Goal: Transaction & Acquisition: Purchase product/service

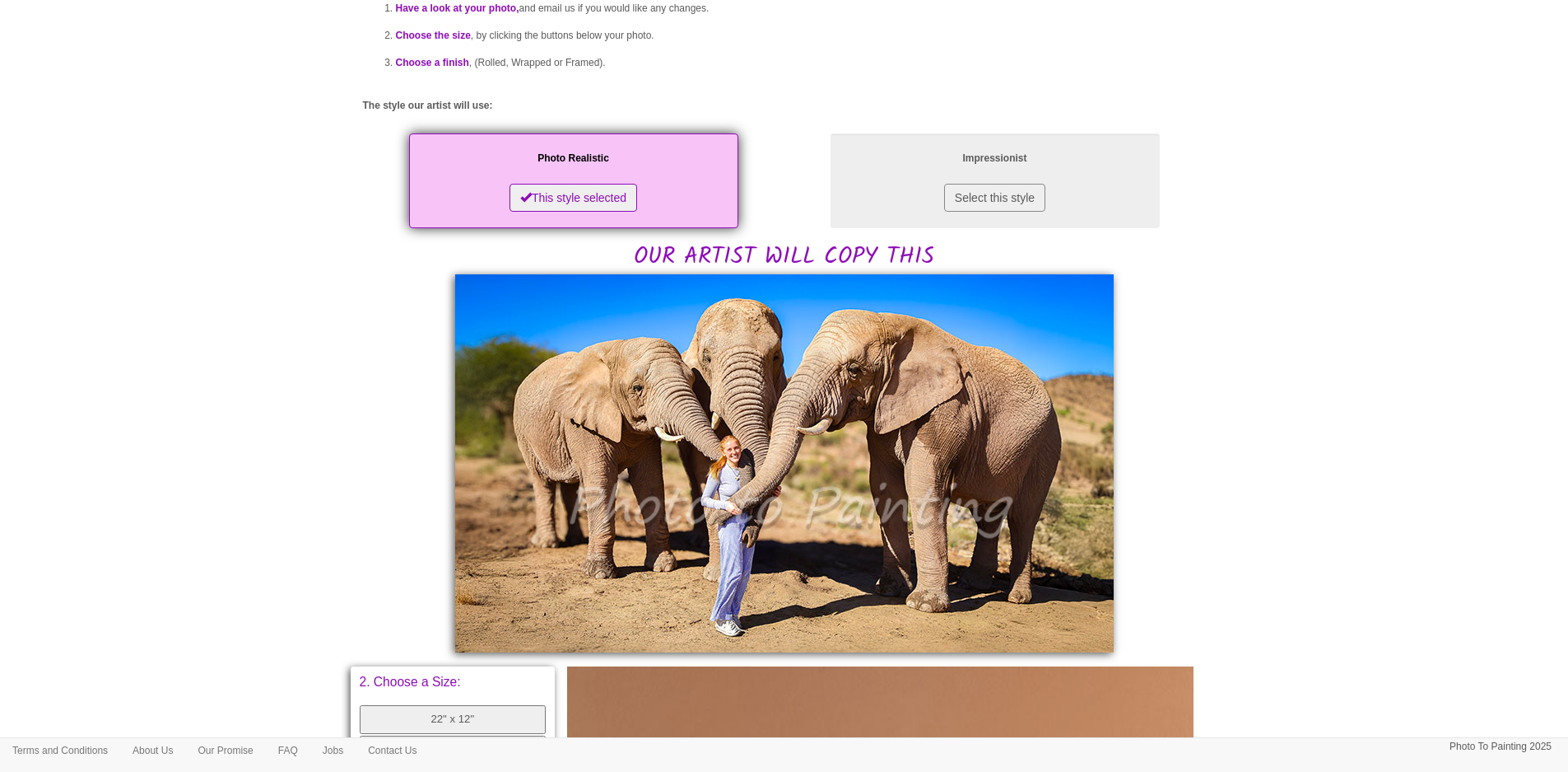
scroll to position [96, 0]
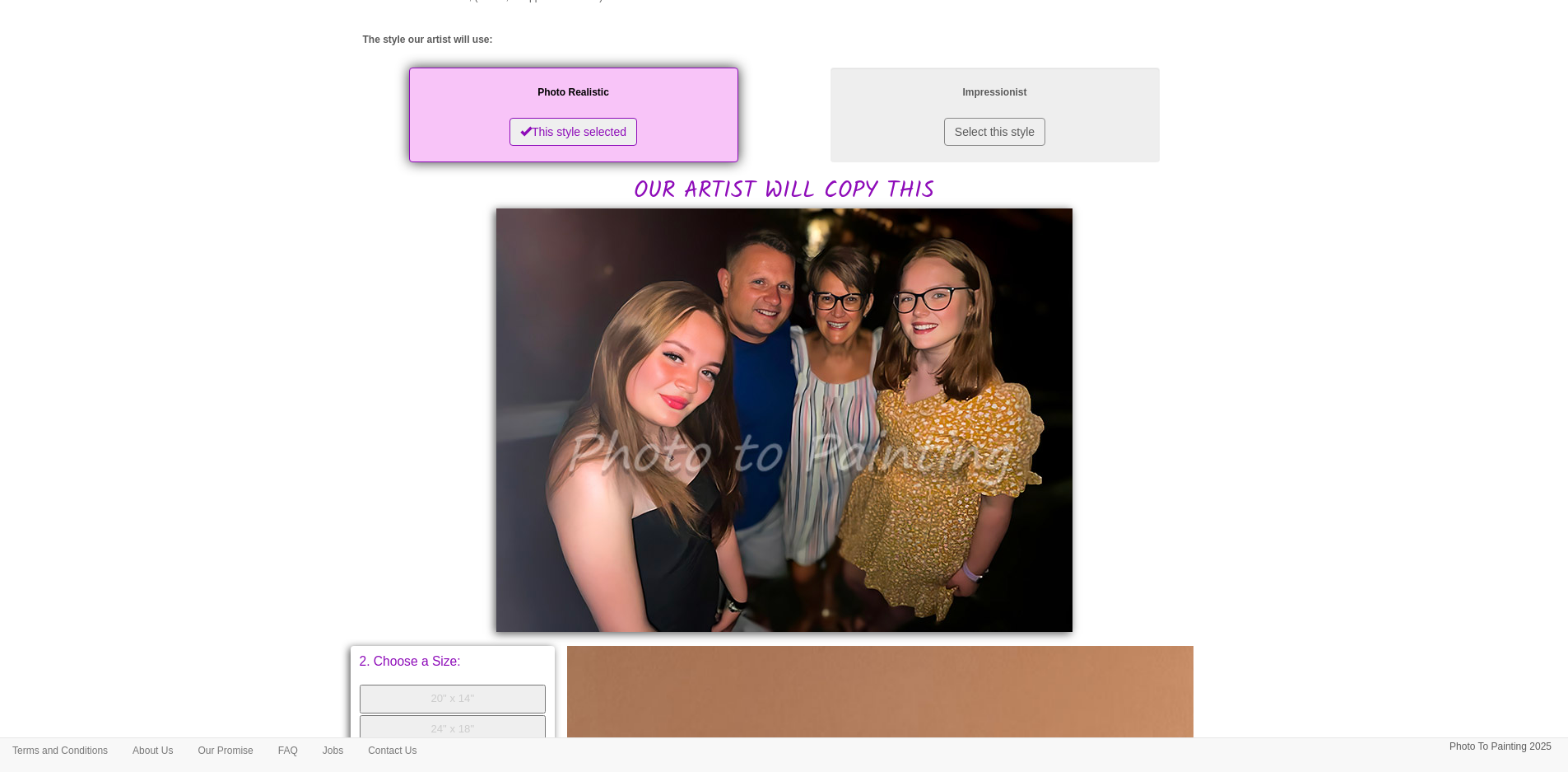
scroll to position [165, 0]
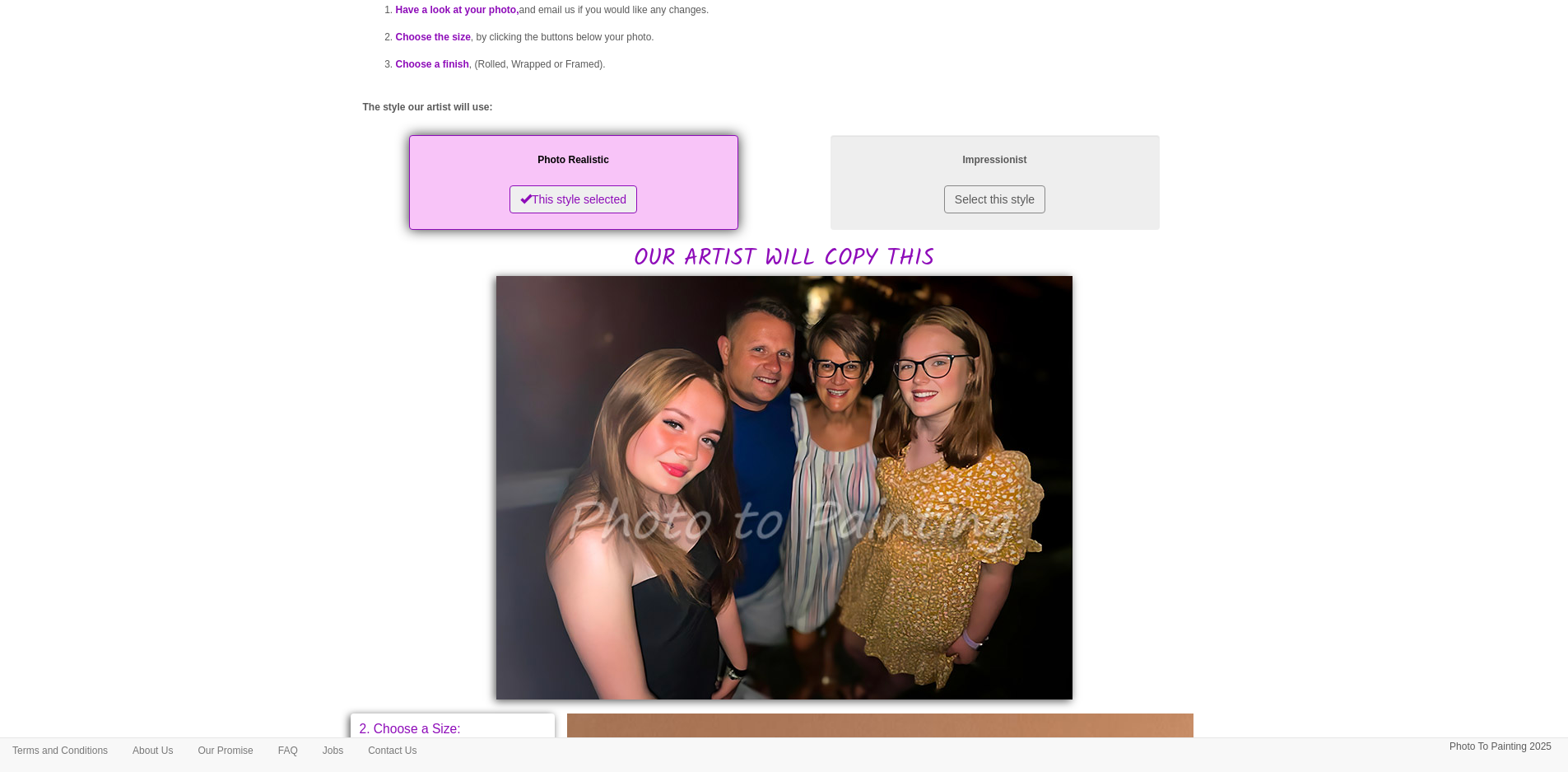
click at [474, 382] on div "Have a look at your photo, and email us if you would like any changes. Choose t…" at bounding box center [784, 646] width 843 height 1329
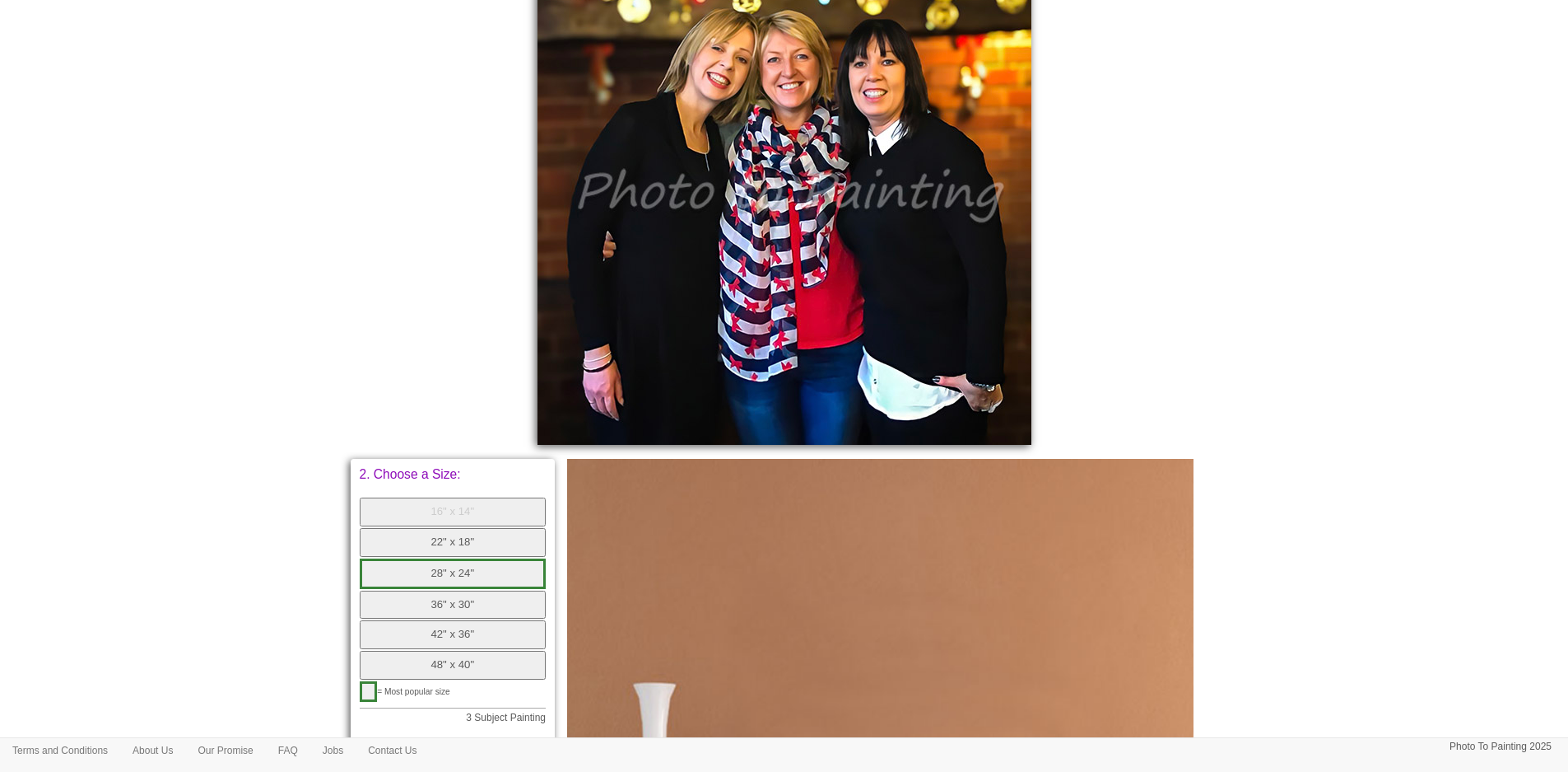
scroll to position [494, 0]
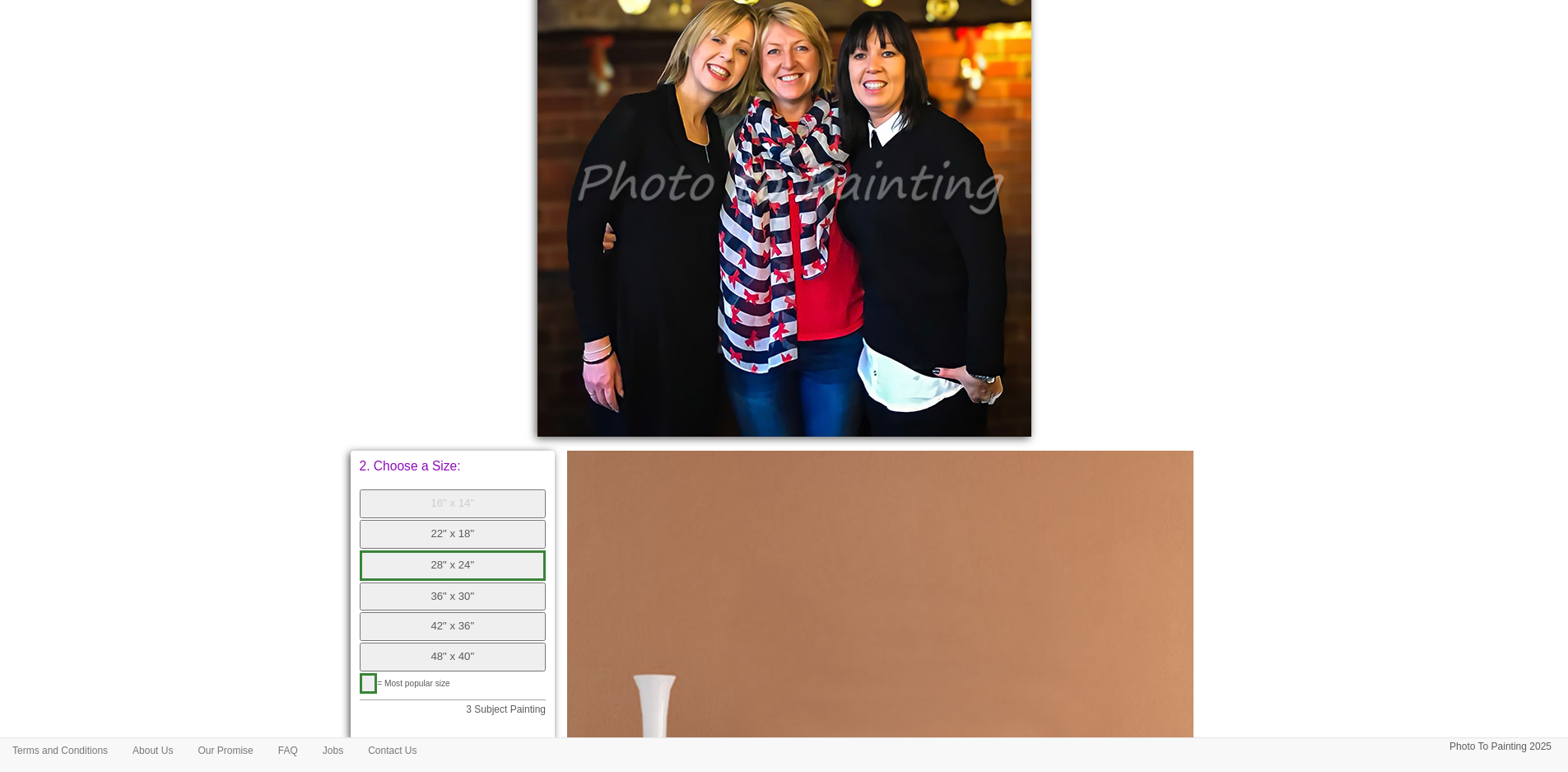
click at [463, 508] on button "16" x 14"" at bounding box center [453, 504] width 187 height 29
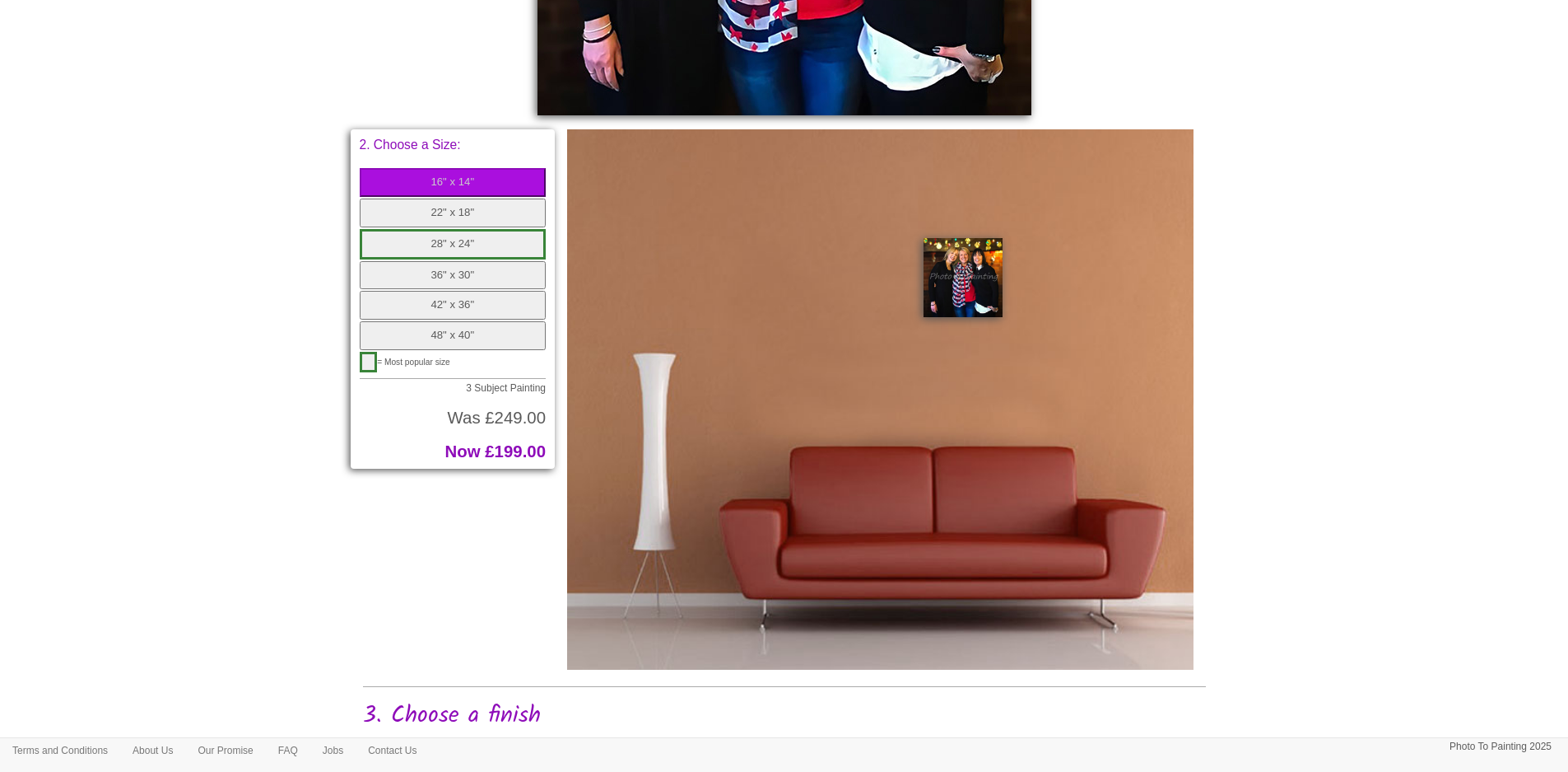
scroll to position [823, 0]
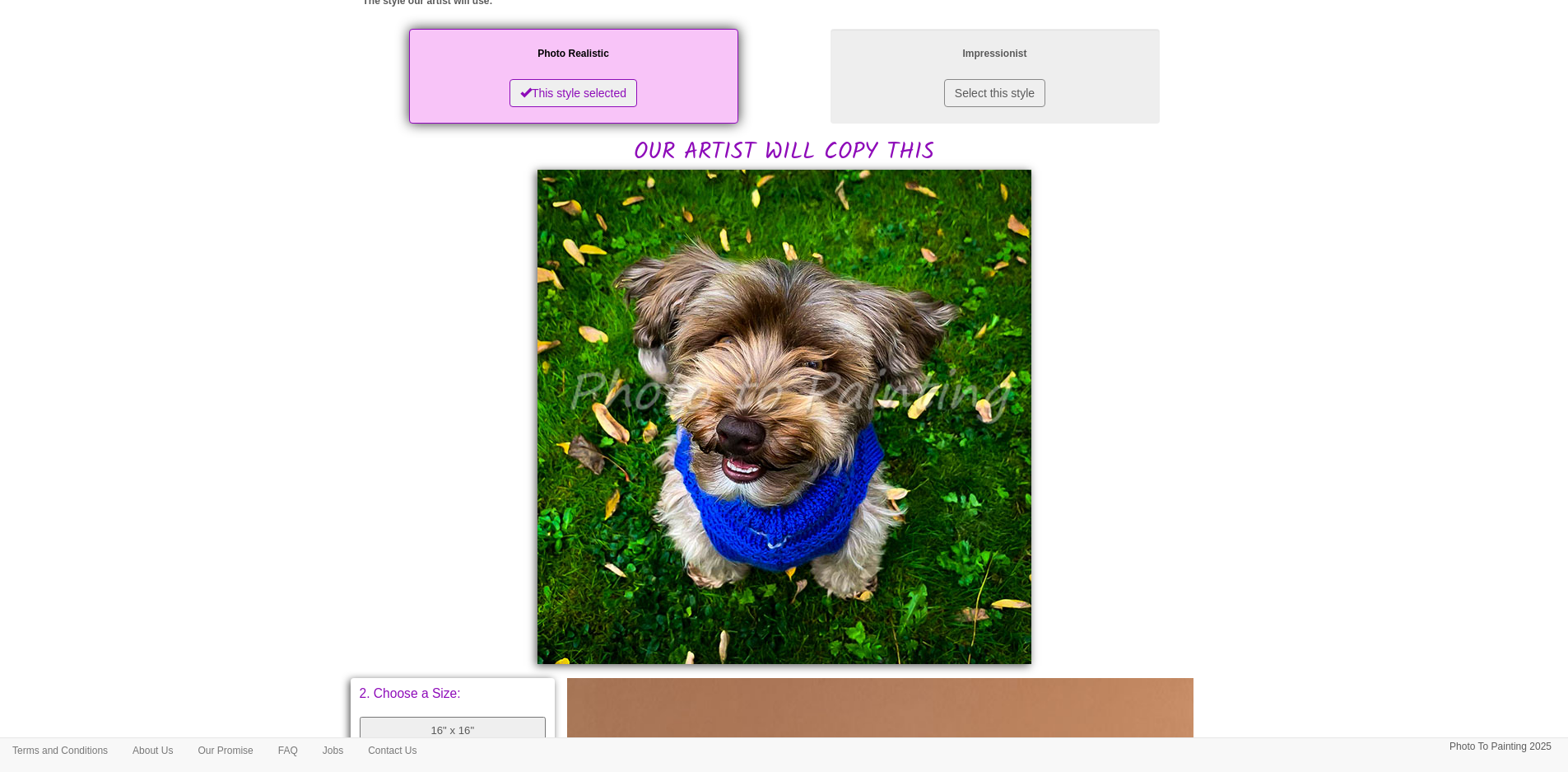
scroll to position [329, 0]
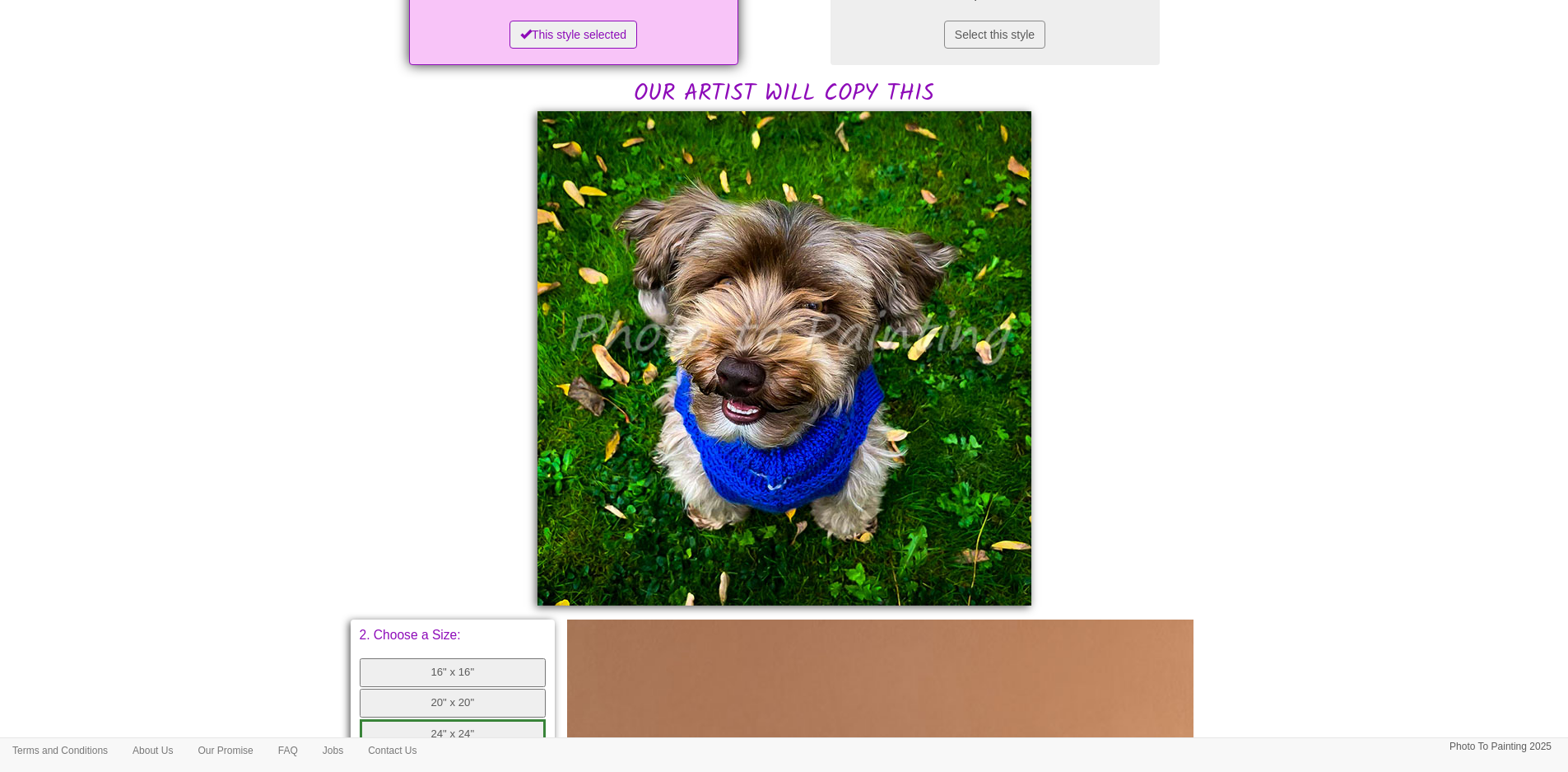
click at [1326, 407] on body "Your painting - risk free Toggle navigation Menu Home Photo to Painting Photo t…" at bounding box center [784, 496] width 1568 height 1634
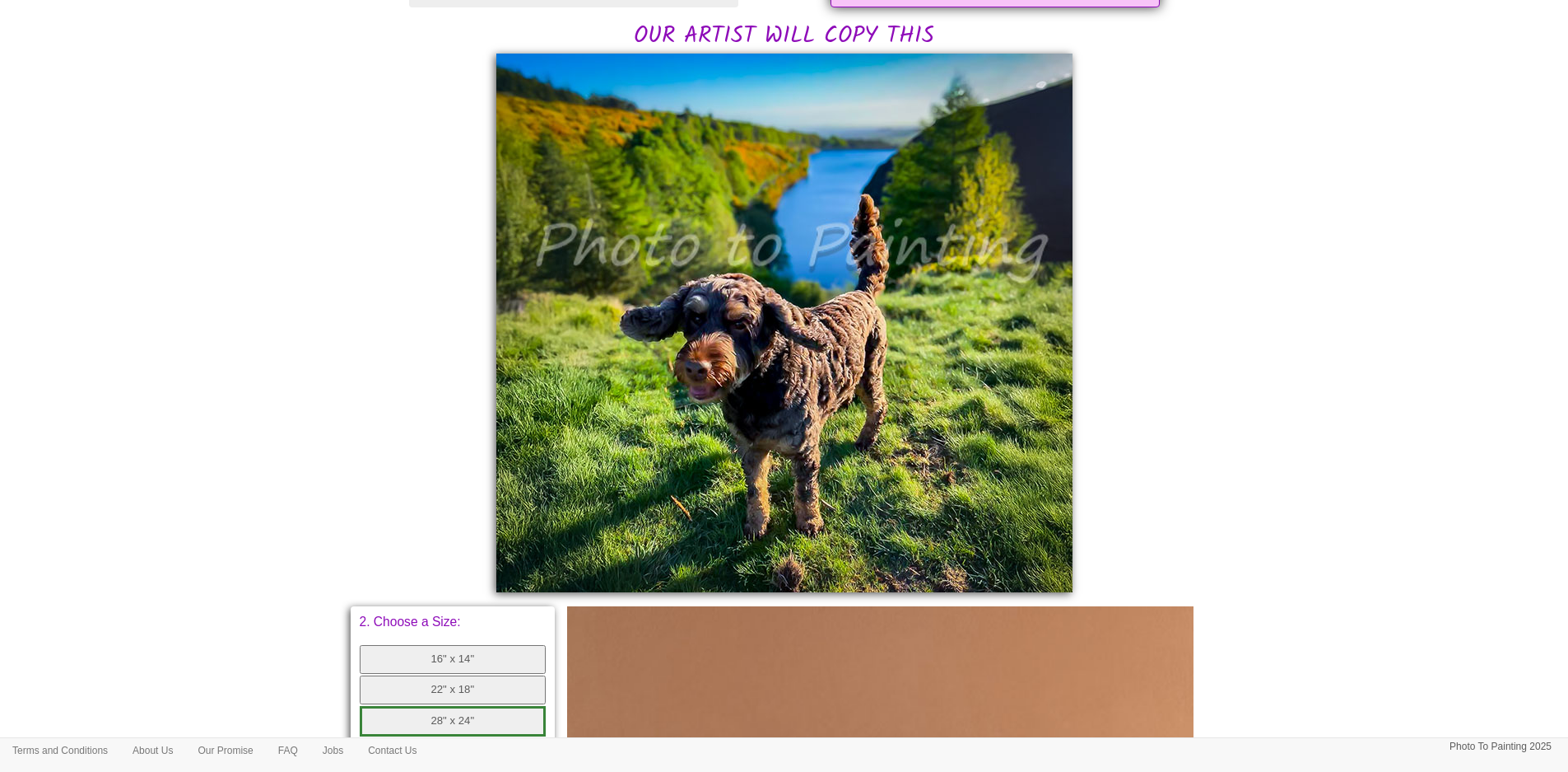
scroll to position [329, 0]
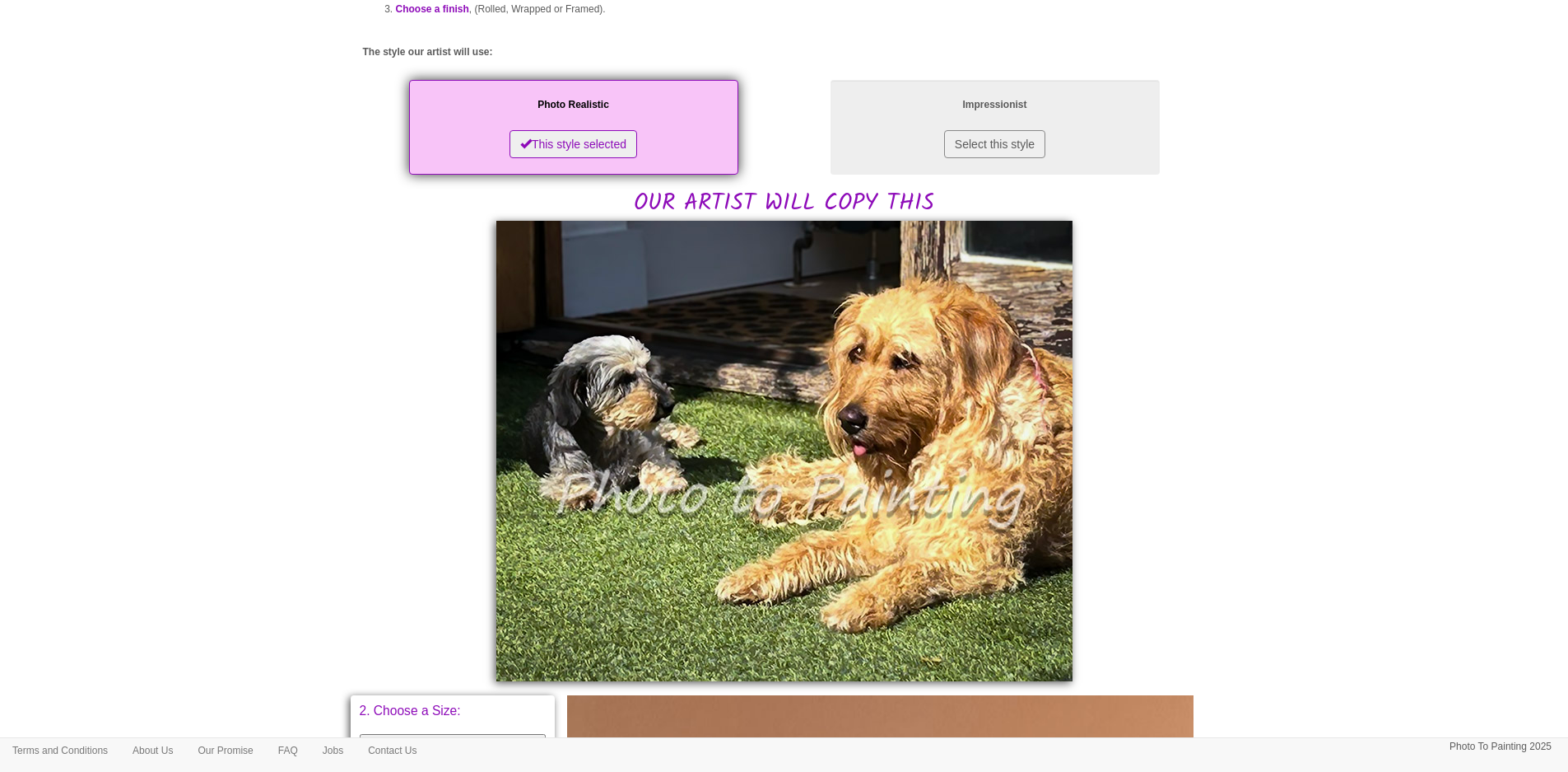
scroll to position [165, 0]
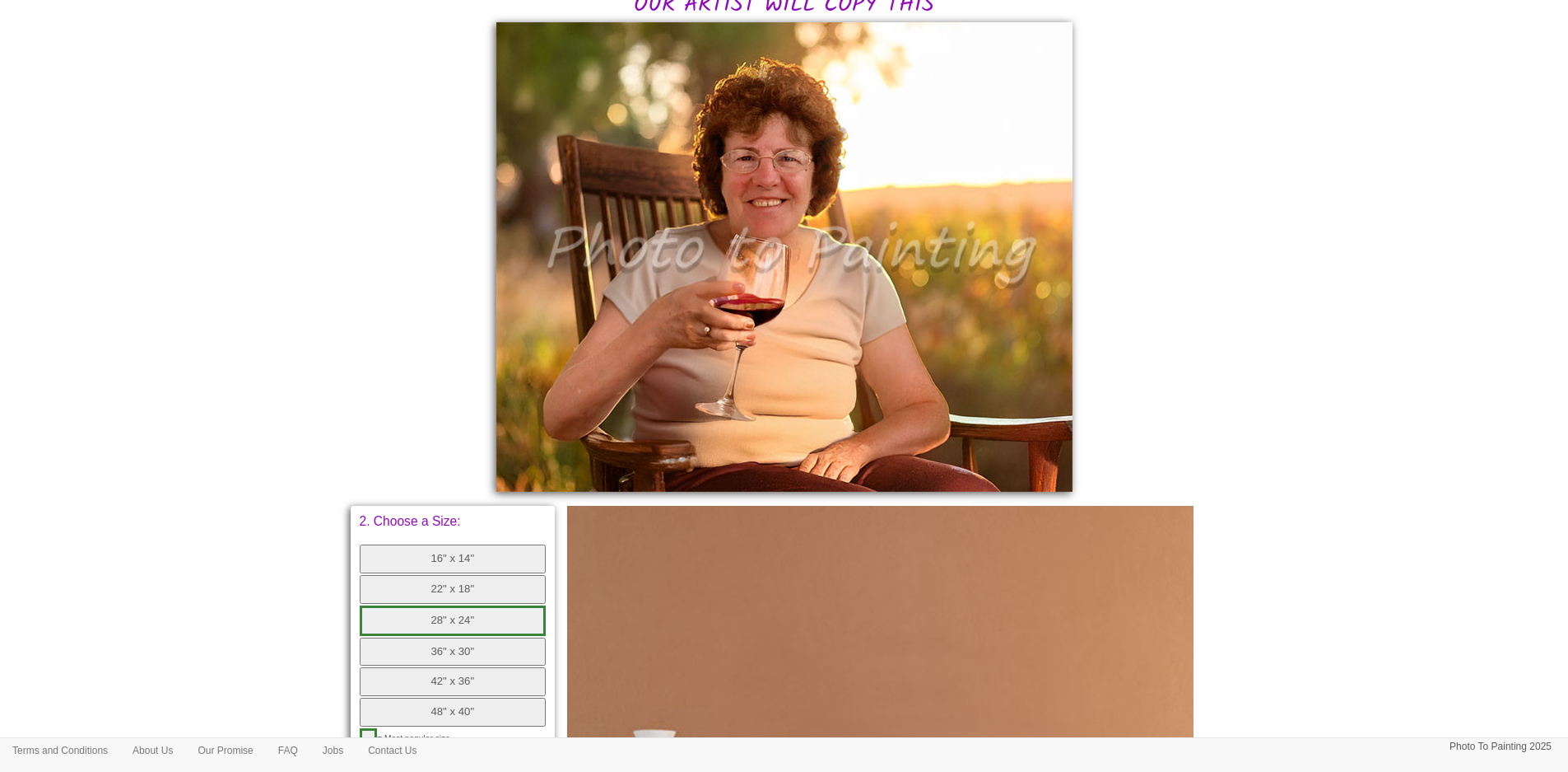
scroll to position [494, 0]
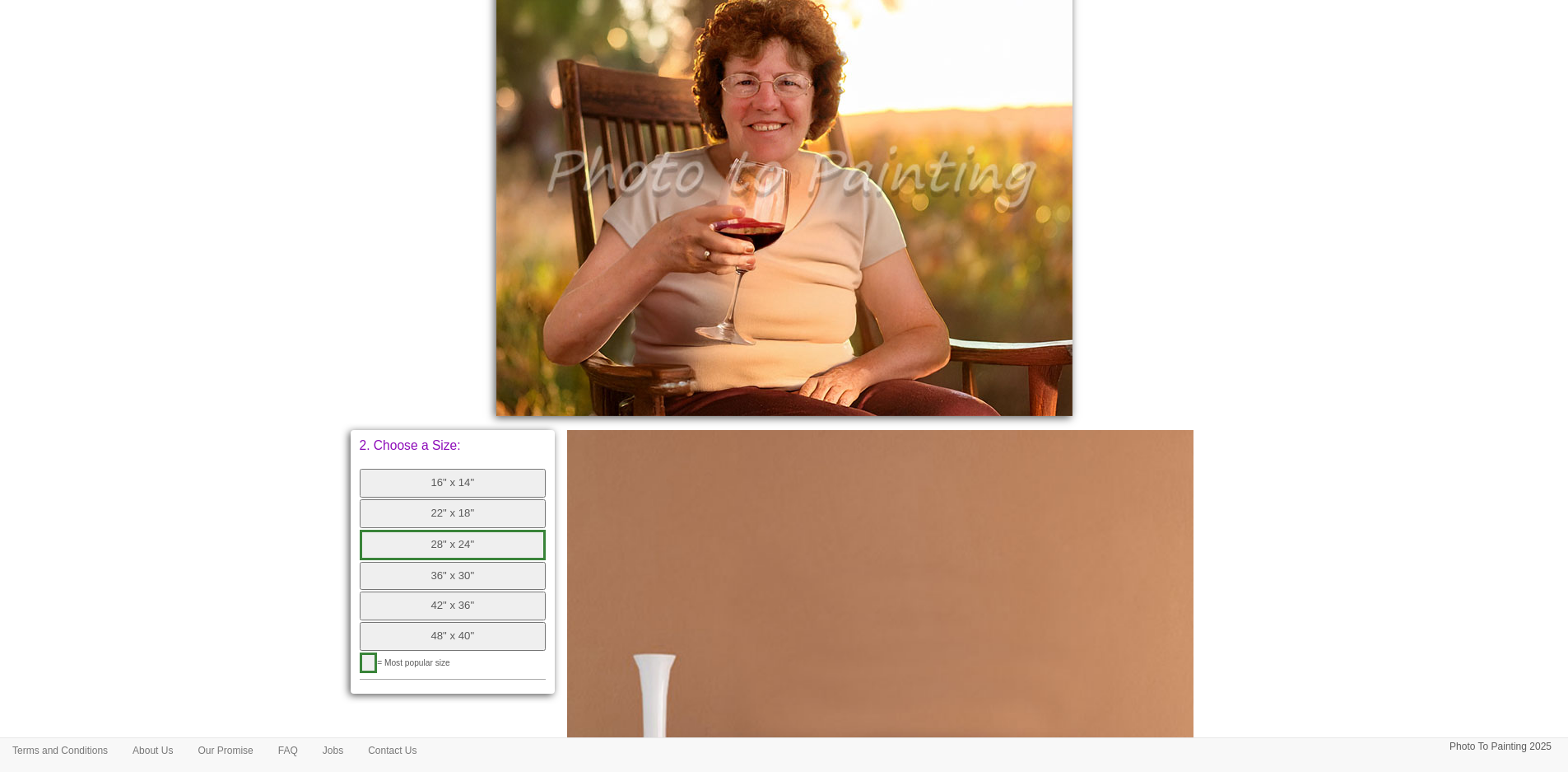
click at [427, 533] on button "28" x 24"" at bounding box center [453, 544] width 187 height 30
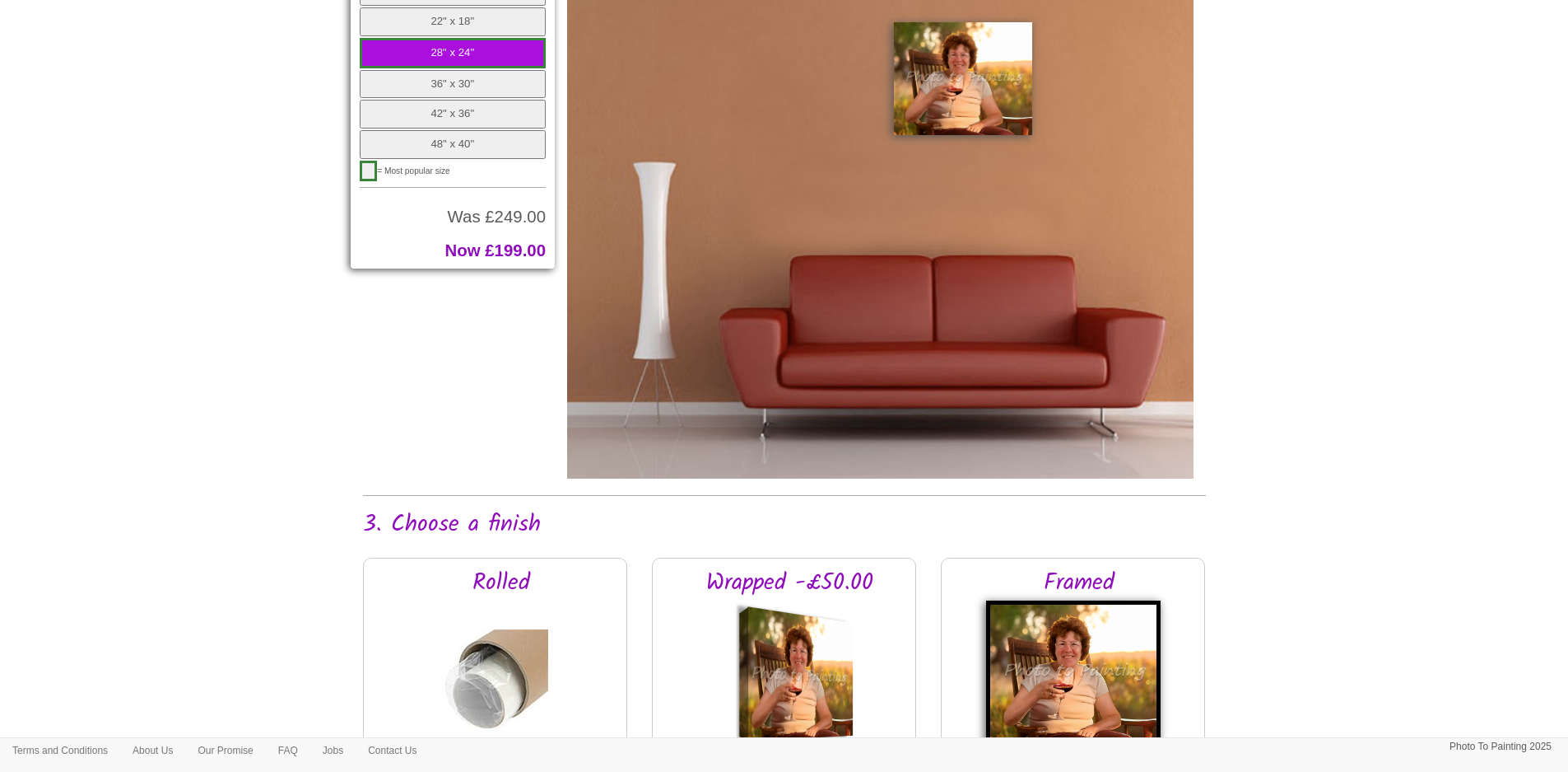
scroll to position [1153, 0]
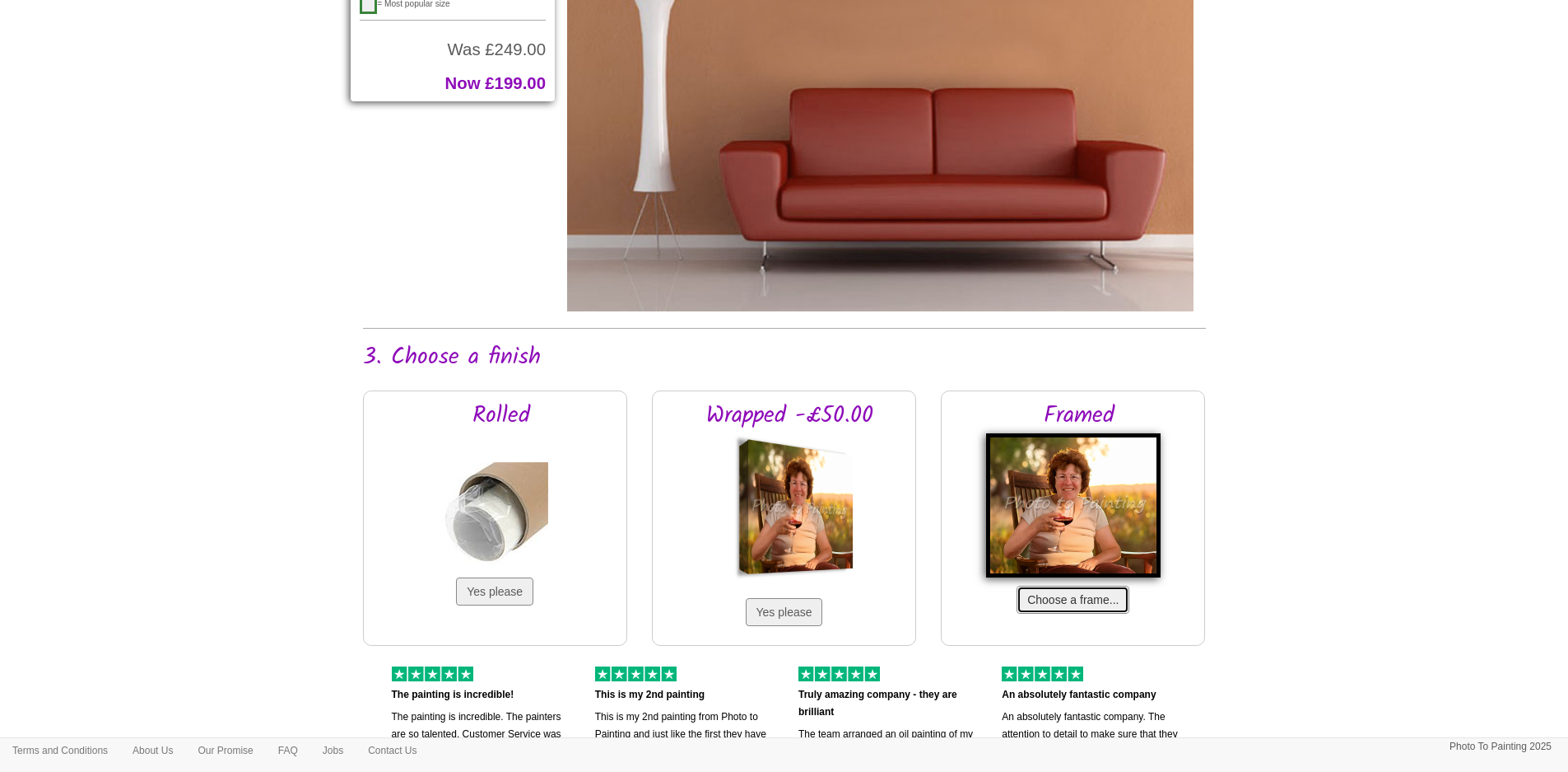
click at [1085, 612] on button "Choose a frame..." at bounding box center [1072, 599] width 112 height 28
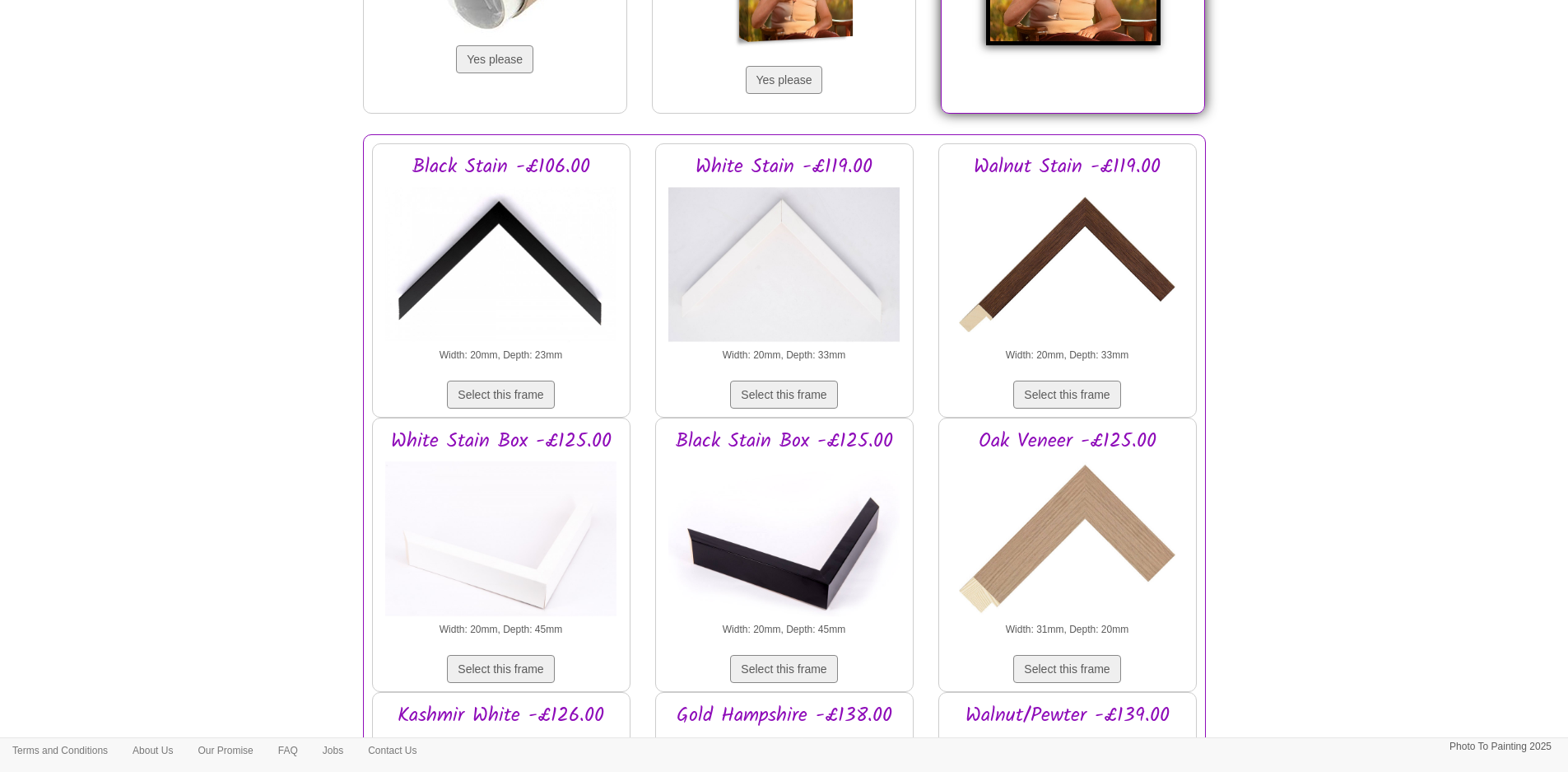
scroll to position [1812, 0]
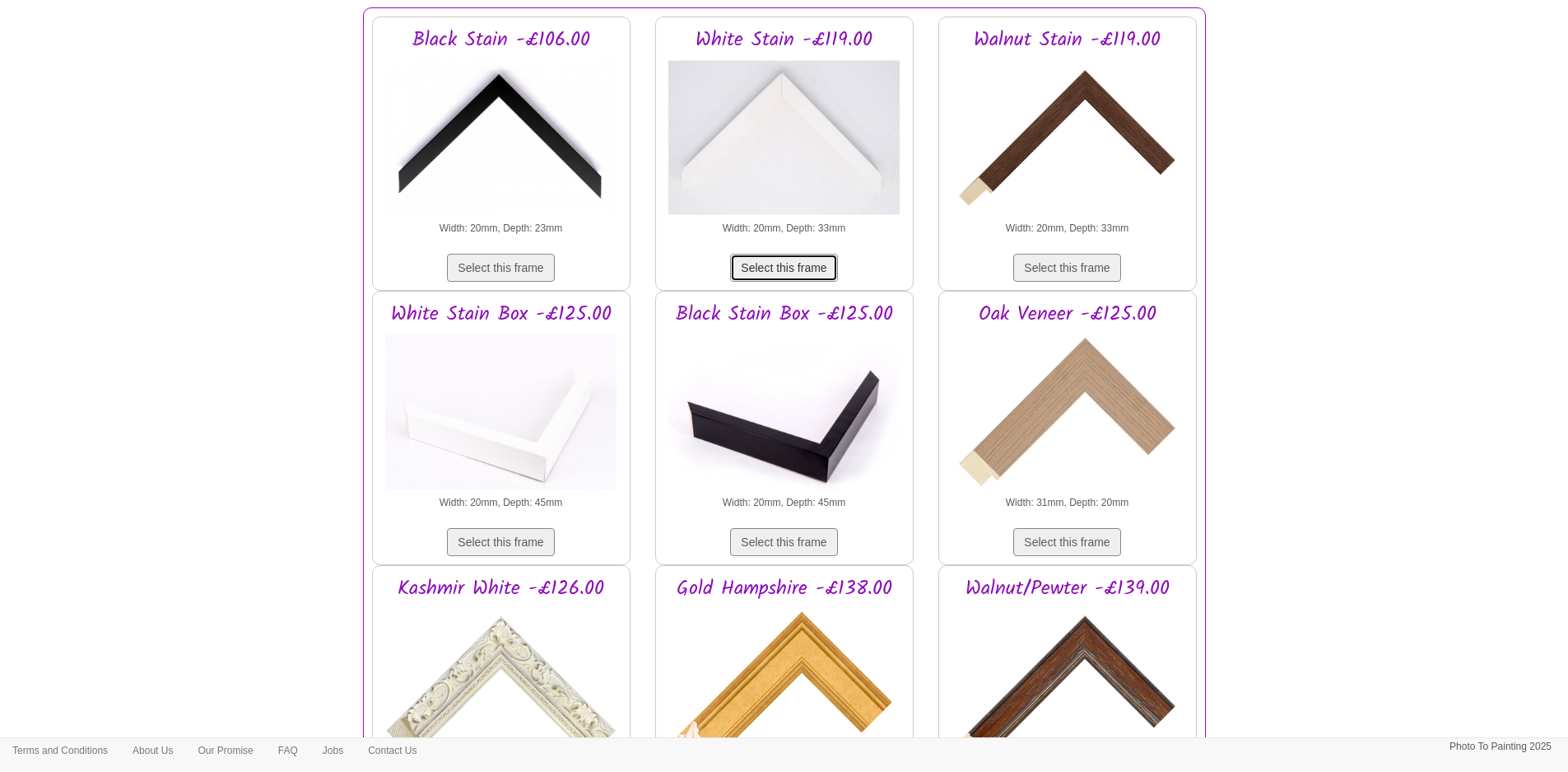
click at [771, 263] on button "Select this frame" at bounding box center [783, 268] width 107 height 28
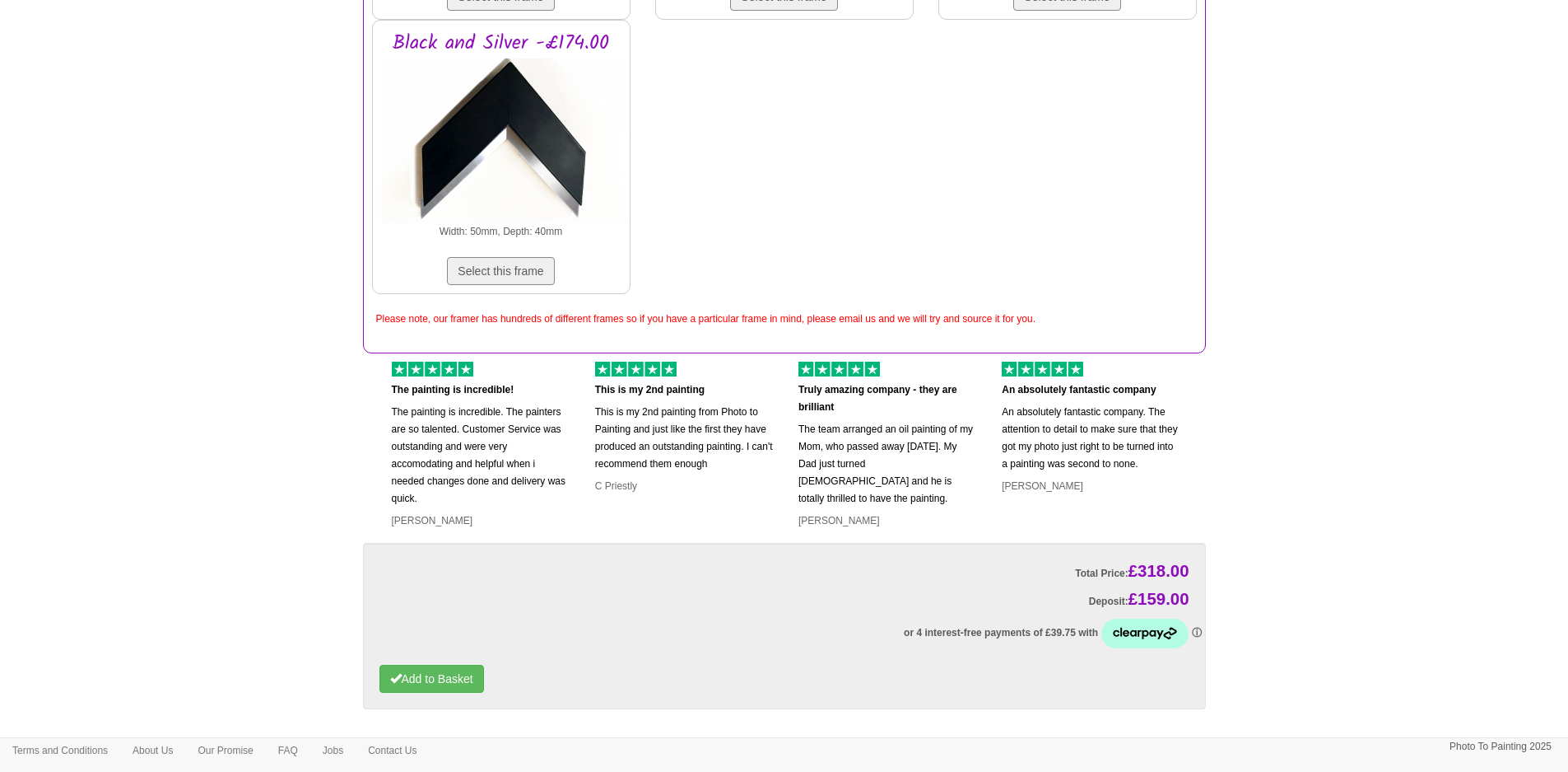
scroll to position [3273, 0]
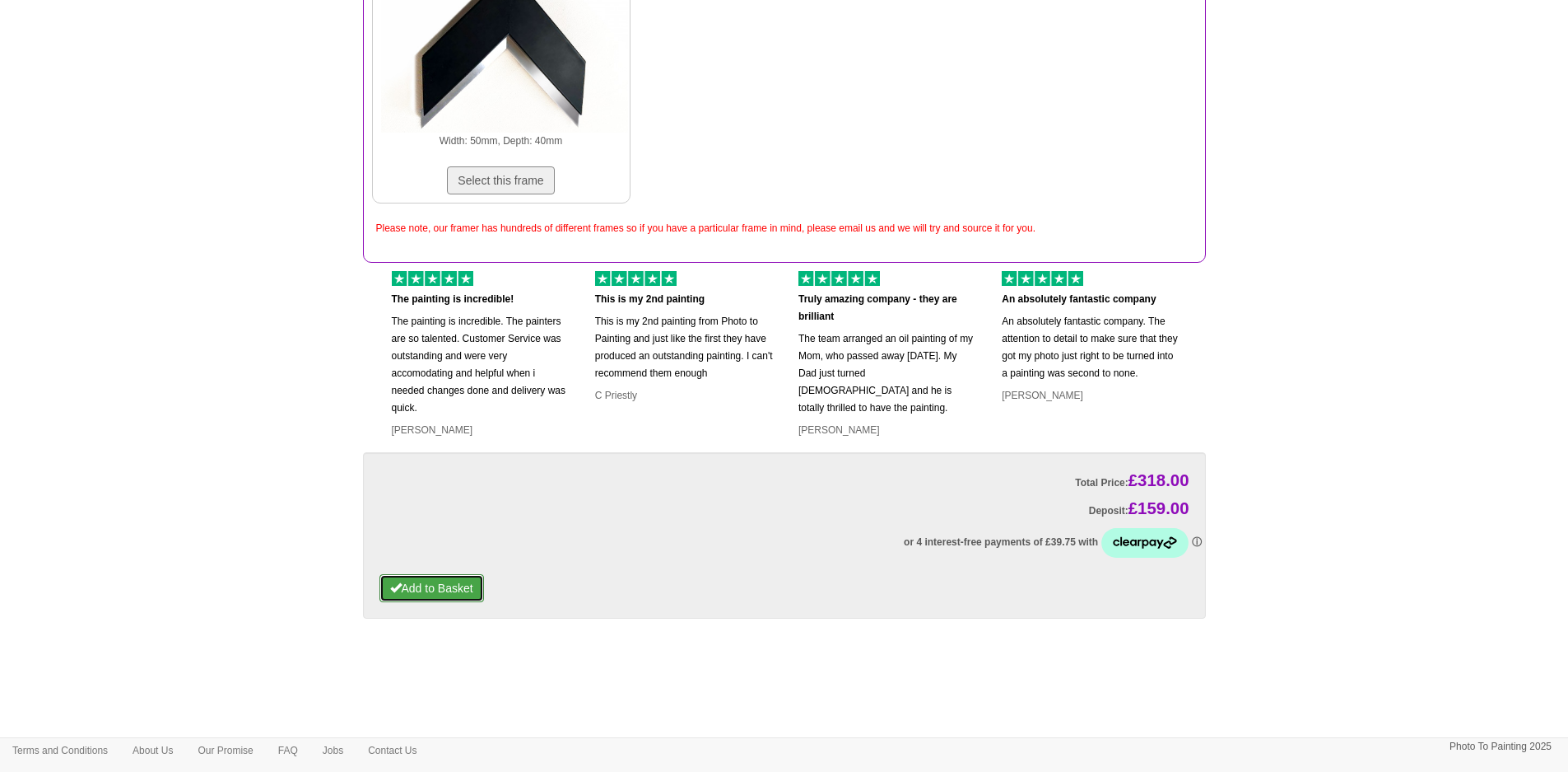
click at [457, 581] on button "Add to Basket" at bounding box center [432, 588] width 104 height 28
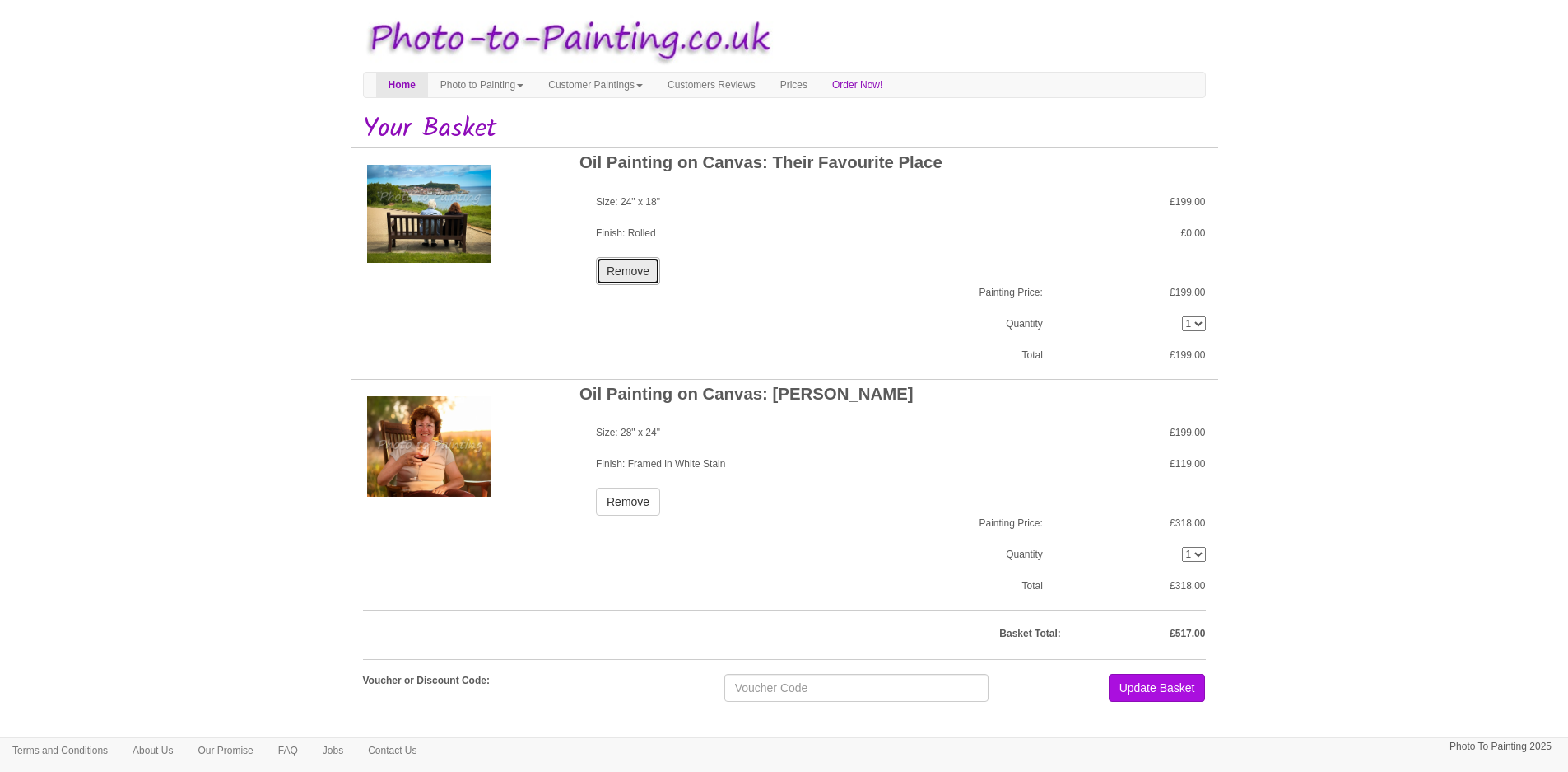
click at [643, 281] on button "Remove" at bounding box center [627, 271] width 65 height 28
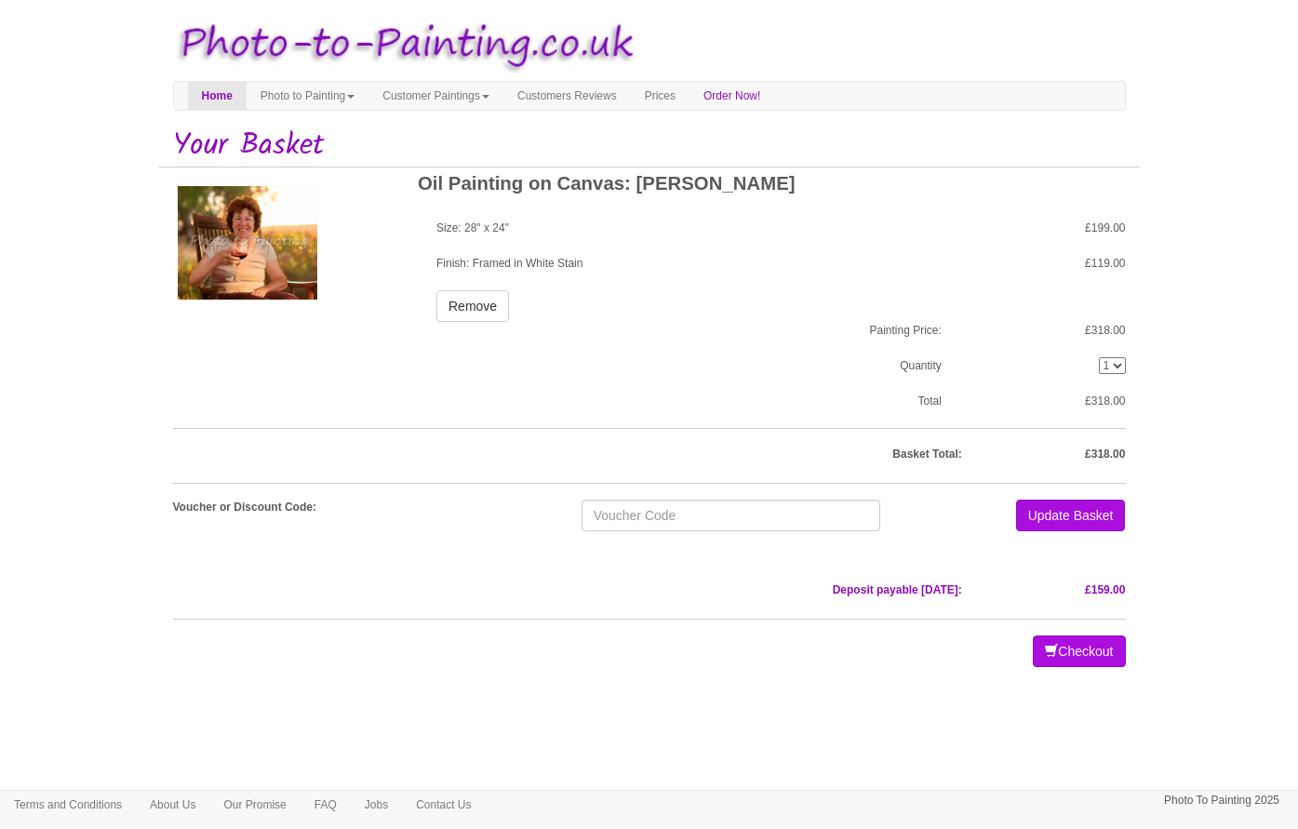
click at [1246, 397] on body "Your painting - risk free Toggle navigation Menu Home Photo to Painting Photo t…" at bounding box center [649, 399] width 1298 height 780
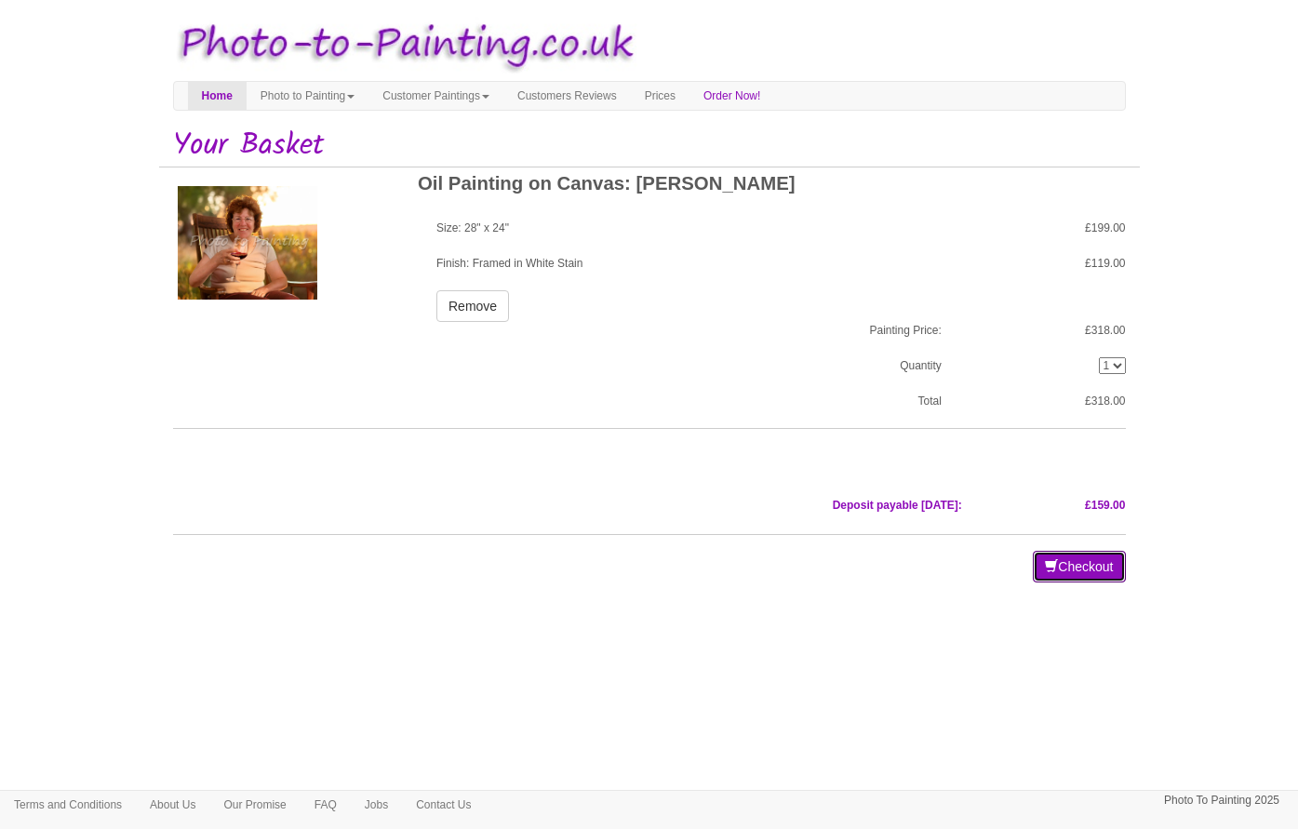
click at [1076, 567] on button "Checkout" at bounding box center [1079, 567] width 92 height 32
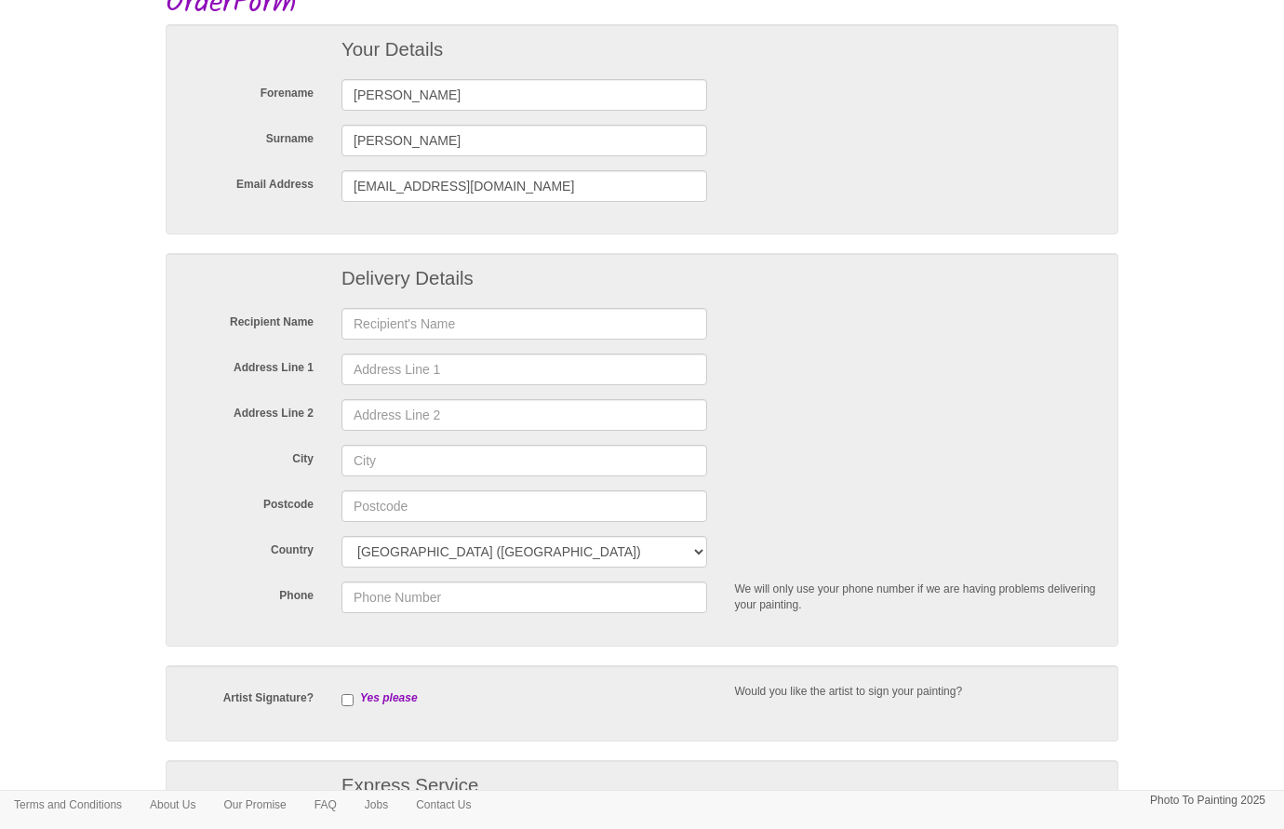
scroll to position [186, 0]
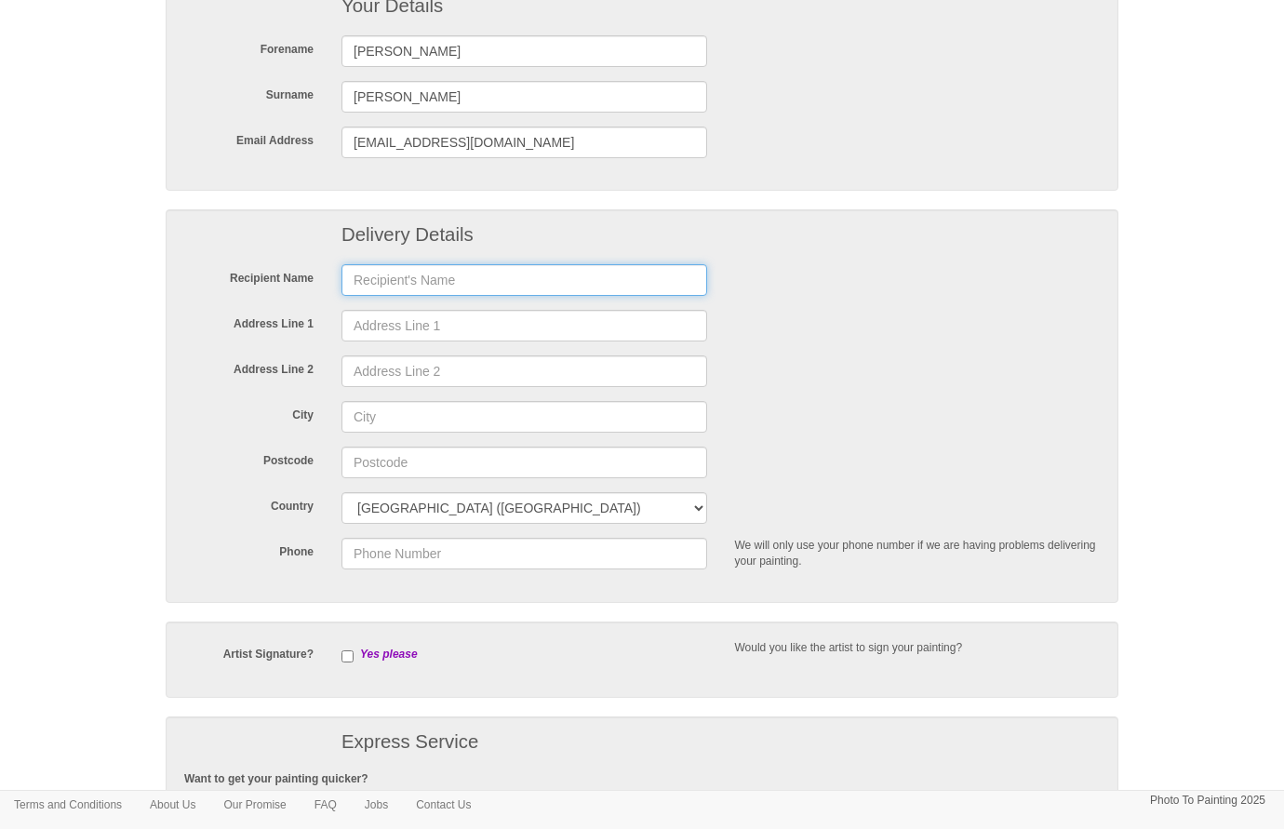
click at [585, 286] on input "text" at bounding box center [524, 280] width 366 height 32
type input "Chris Farnsworth"
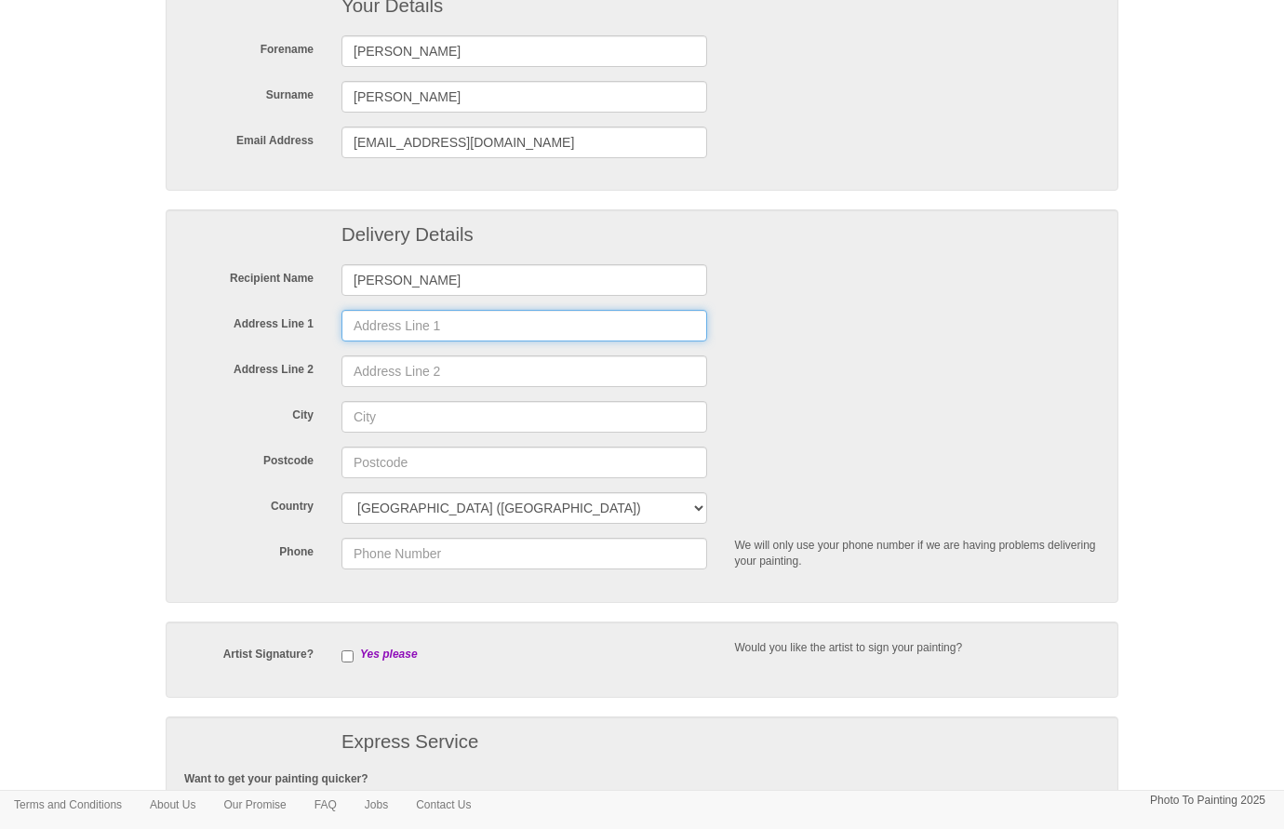
click at [542, 332] on input "Address Line 1" at bounding box center [524, 326] width 366 height 32
click at [405, 321] on input "TBC" at bounding box center [524, 326] width 366 height 32
type input "TBC"
drag, startPoint x: 416, startPoint y: 328, endPoint x: 313, endPoint y: 327, distance: 102.3
click at [313, 327] on div "Address Line 1 TBC" at bounding box center [641, 326] width 943 height 32
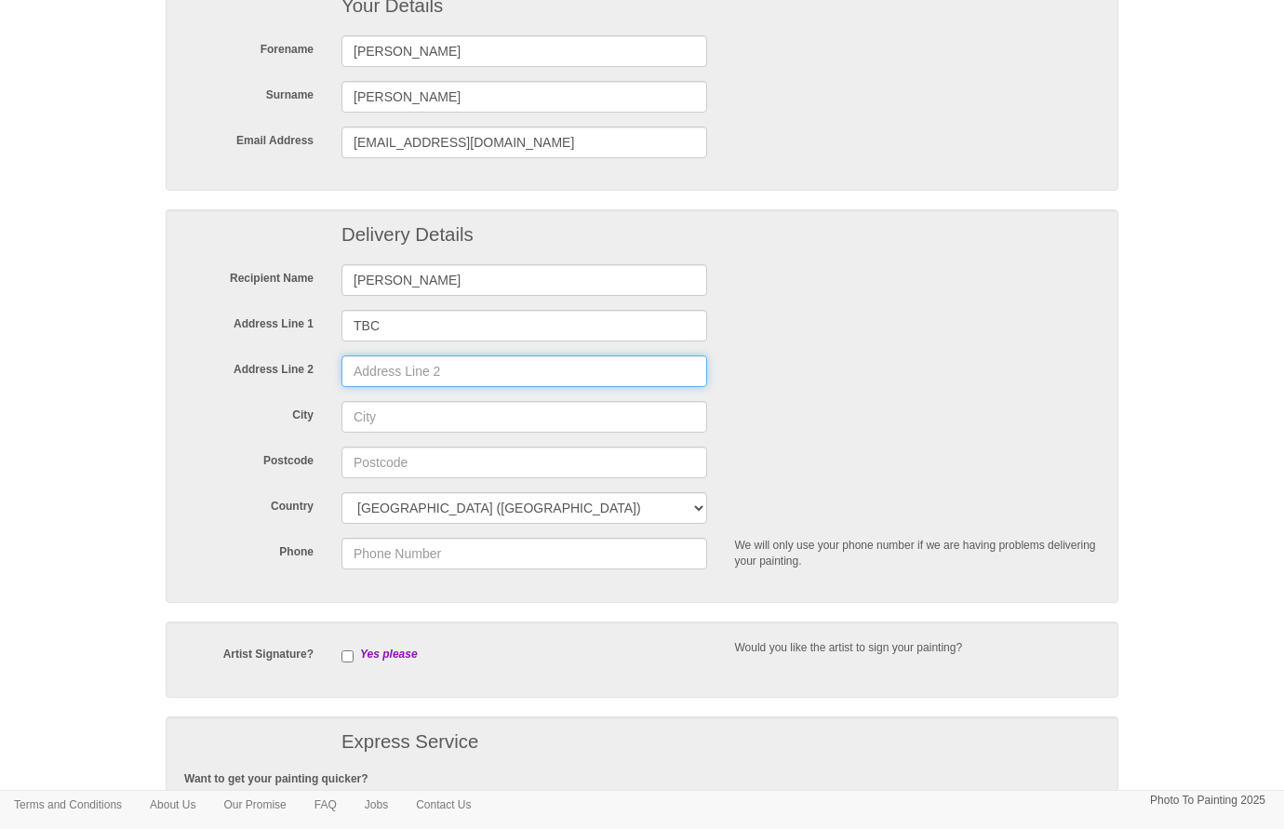
click at [351, 373] on input "Address Line 2" at bounding box center [524, 371] width 366 height 32
paste input "TBC"
type input "TBC"
click at [384, 418] on input "City" at bounding box center [524, 417] width 366 height 32
paste input "TBC"
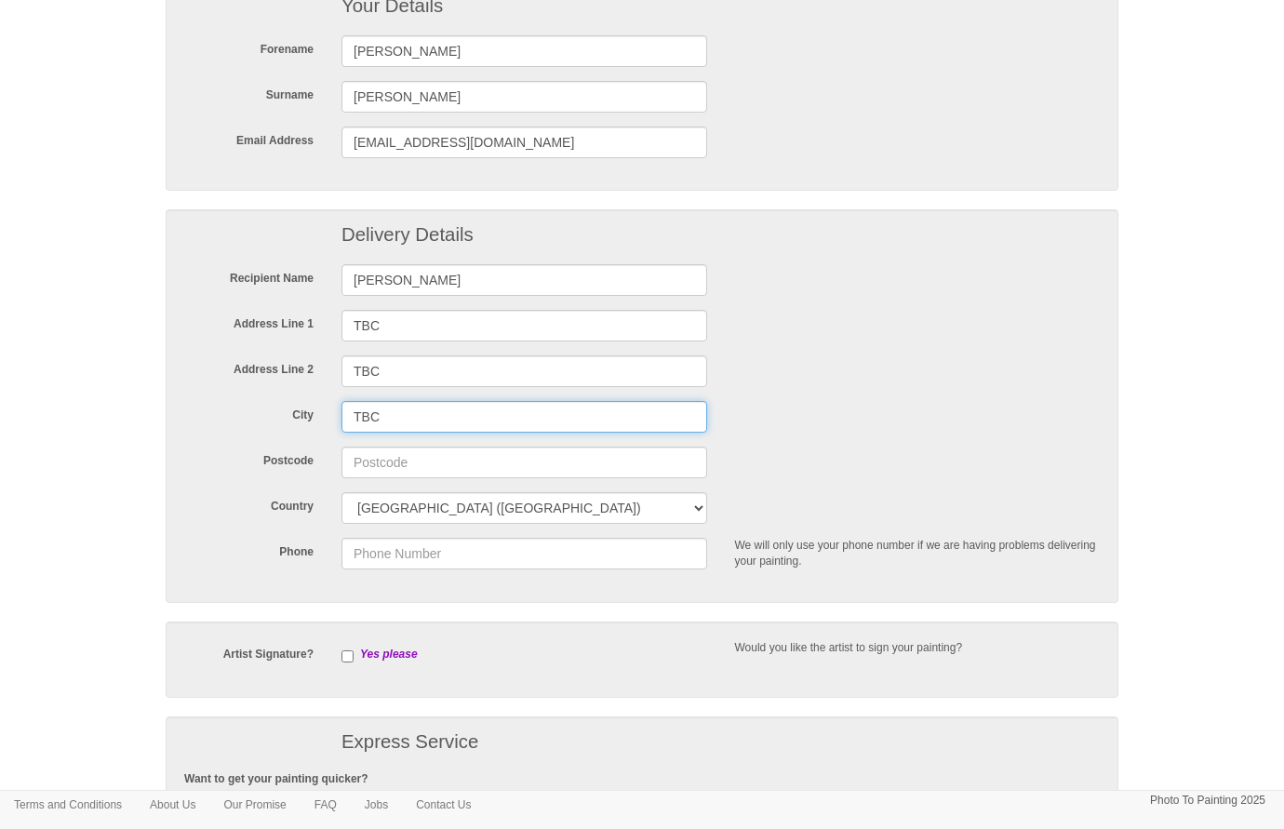
type input "TBC"
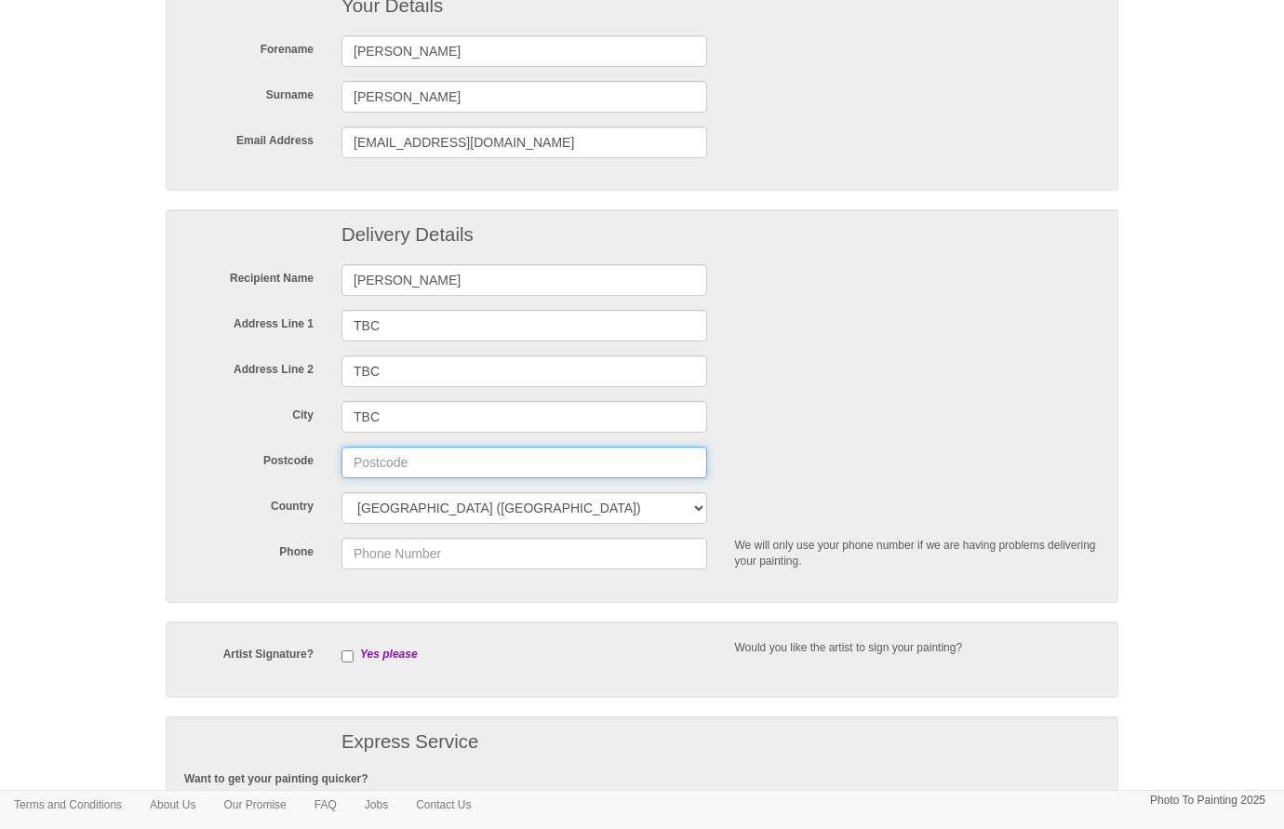
drag, startPoint x: 382, startPoint y: 460, endPoint x: 462, endPoint y: 460, distance: 80.0
click at [382, 460] on input "Postcode" at bounding box center [524, 463] width 366 height 32
paste input "TBC"
type input "TBC"
click at [820, 423] on div "City TBC" at bounding box center [641, 417] width 943 height 32
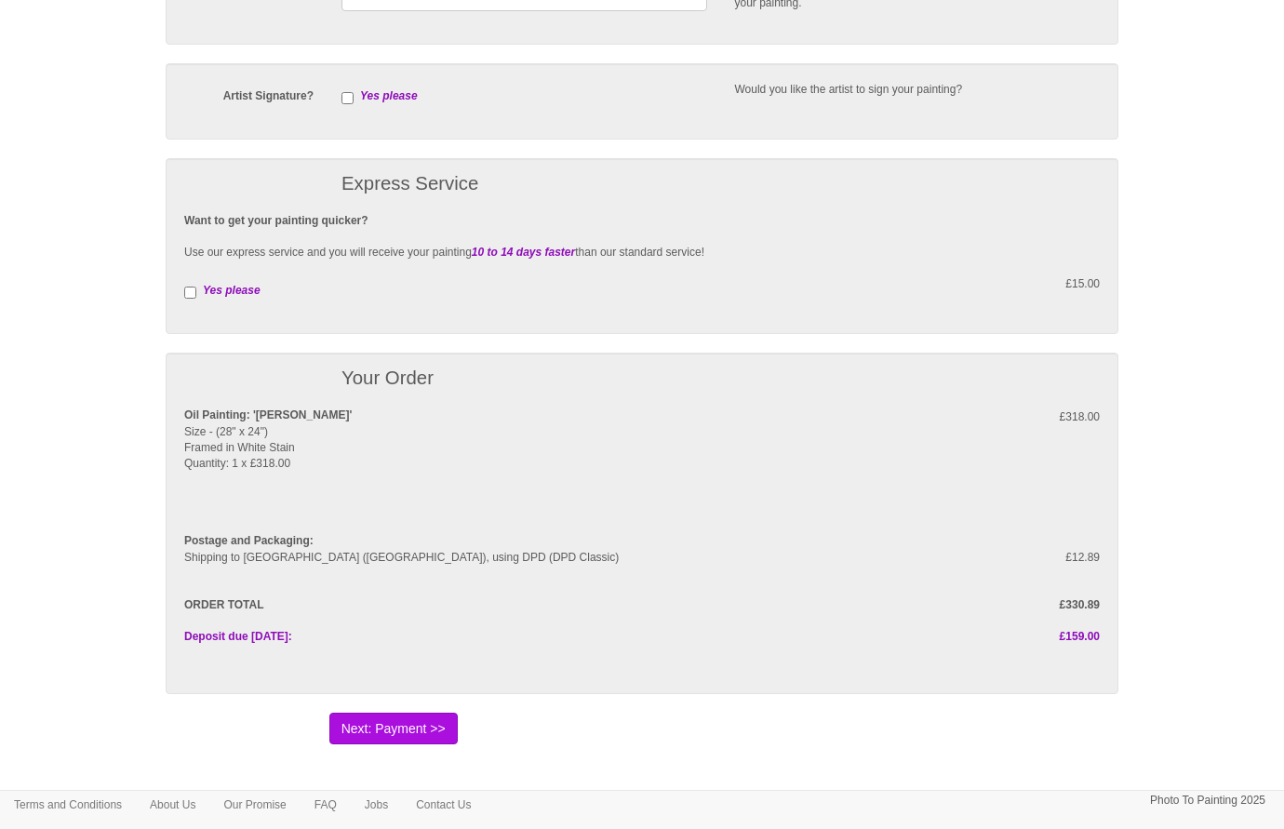
scroll to position [859, 0]
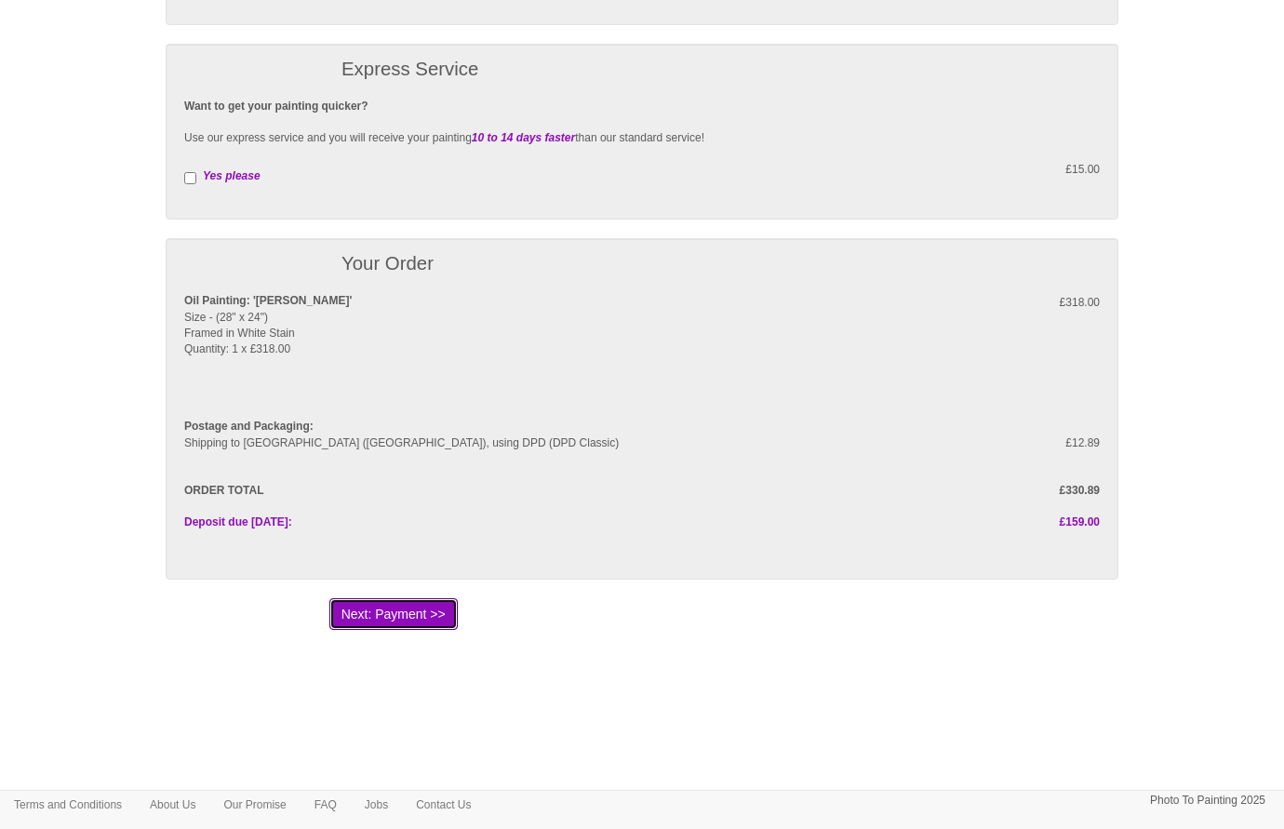
click at [434, 622] on button "Next: Payment >>" at bounding box center [393, 614] width 128 height 32
